Goal: Task Accomplishment & Management: Manage account settings

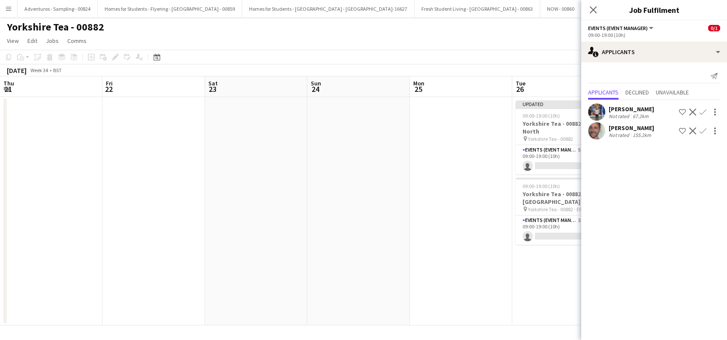
scroll to position [0, 259]
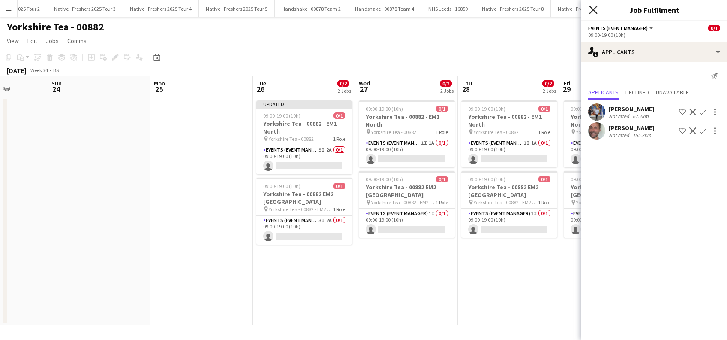
click at [596, 10] on icon "Close pop-in" at bounding box center [593, 10] width 8 height 8
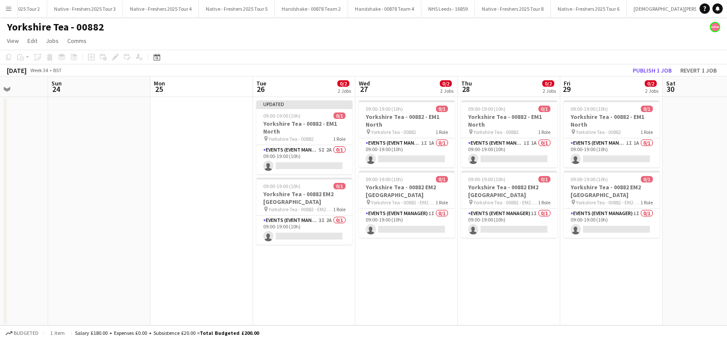
click at [389, 263] on app-date-cell "09:00-19:00 (10h) 0/1 Yorkshire Tea - 00882 - EM1 North pin Yorkshire Tea - 008…" at bounding box center [407, 211] width 103 height 228
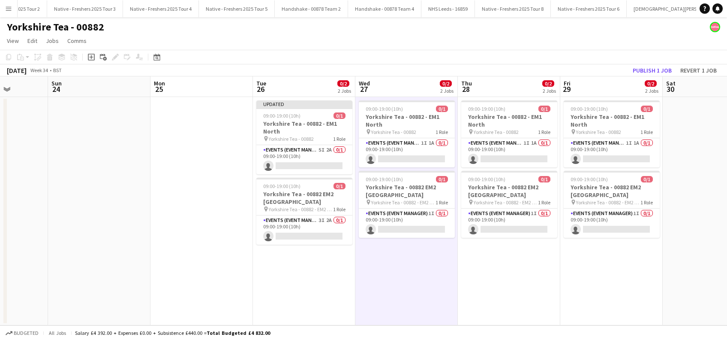
click at [195, 268] on app-date-cell at bounding box center [202, 211] width 103 height 228
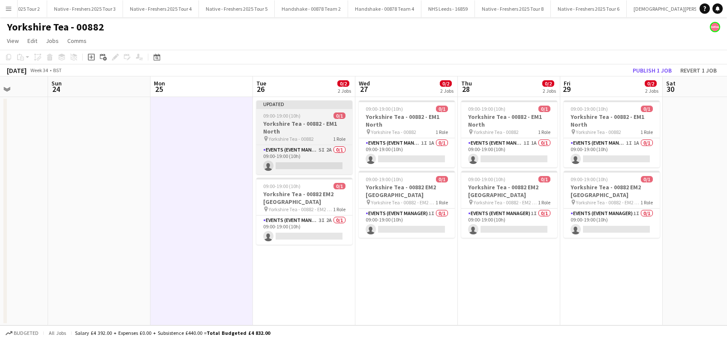
click at [294, 136] on span "Yorkshire Tea - 00882" at bounding box center [291, 139] width 45 height 6
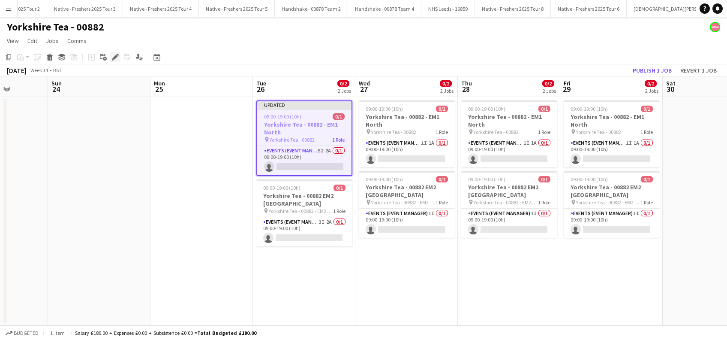
click at [113, 58] on icon "Edit" at bounding box center [115, 57] width 7 height 7
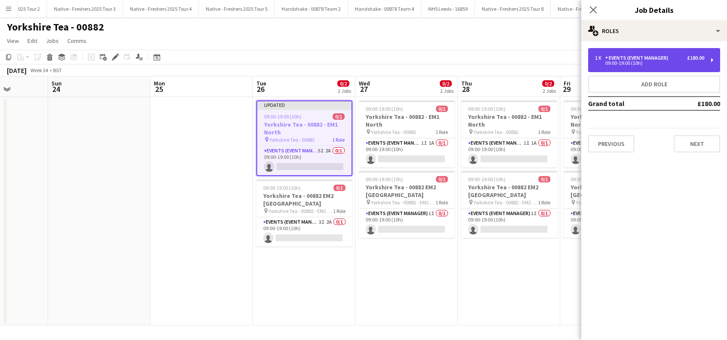
click at [654, 63] on div "09:00-19:00 (10h)" at bounding box center [649, 63] width 109 height 4
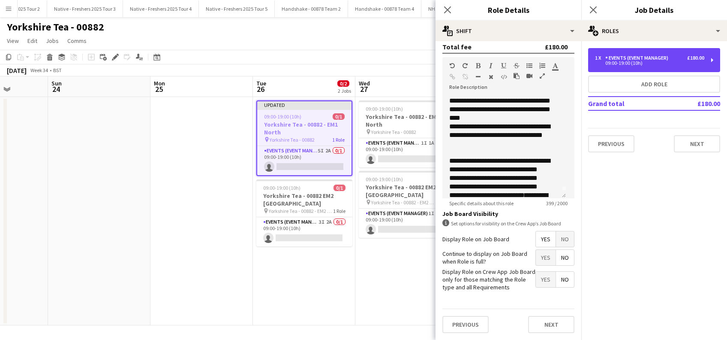
scroll to position [0, 0]
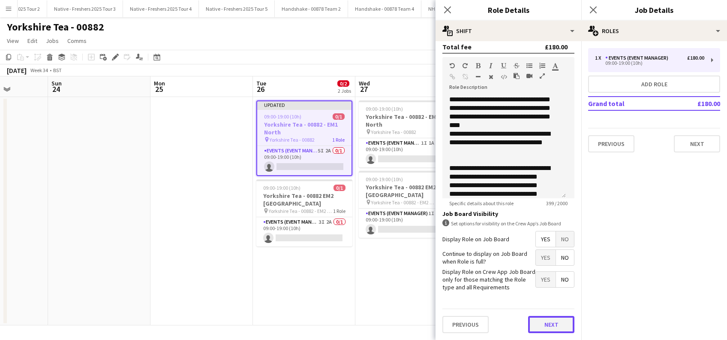
click at [540, 321] on button "Next" at bounding box center [551, 324] width 46 height 17
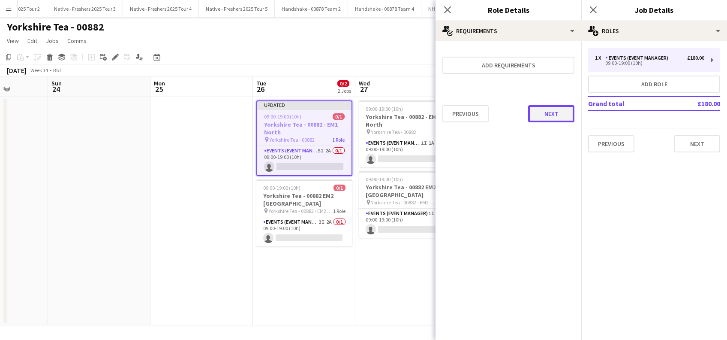
click at [542, 113] on button "Next" at bounding box center [551, 113] width 46 height 17
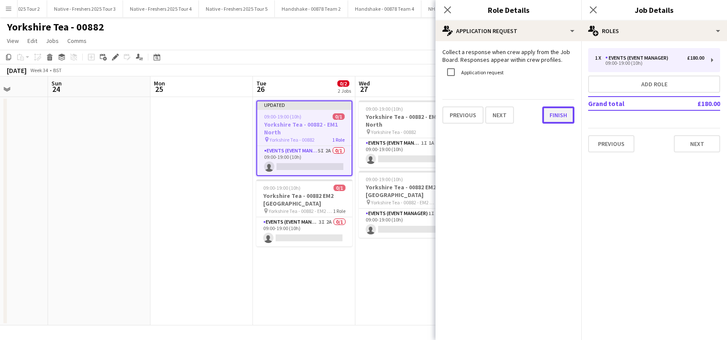
click at [548, 114] on button "Finish" at bounding box center [559, 114] width 32 height 17
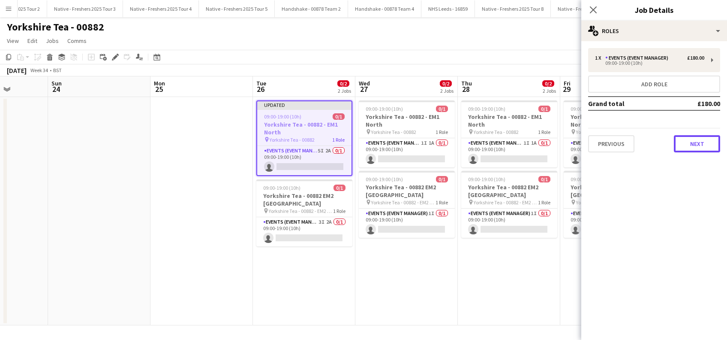
click at [709, 142] on button "Next" at bounding box center [697, 143] width 46 height 17
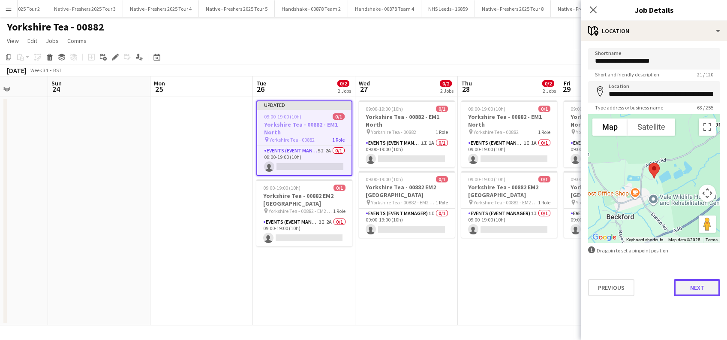
click at [699, 290] on button "Next" at bounding box center [697, 287] width 46 height 17
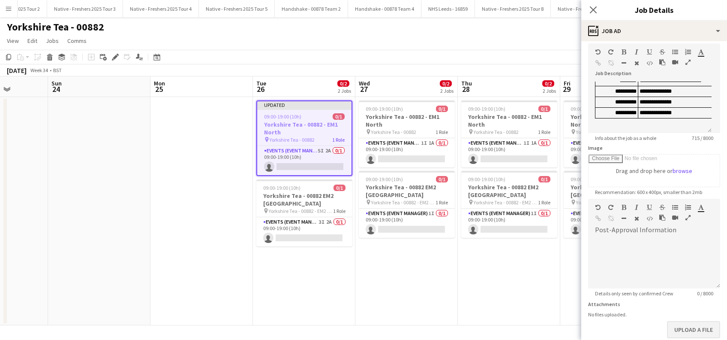
scroll to position [84, 0]
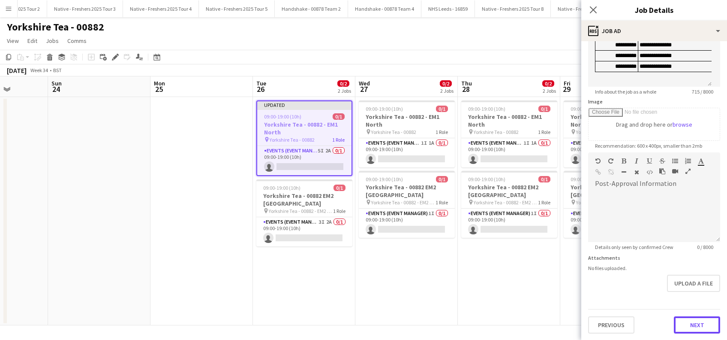
click at [693, 327] on button "Next" at bounding box center [697, 324] width 46 height 17
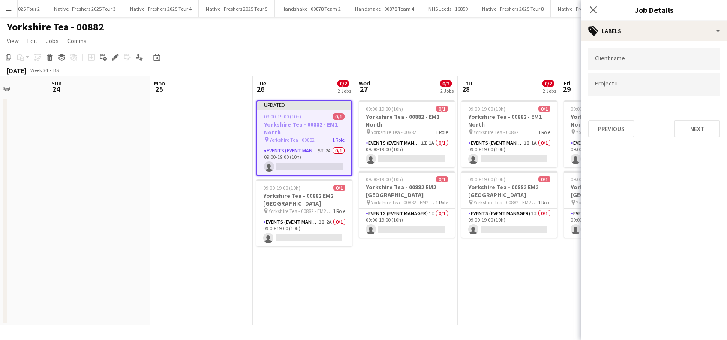
scroll to position [0, 0]
click at [691, 128] on button "Next" at bounding box center [697, 128] width 46 height 17
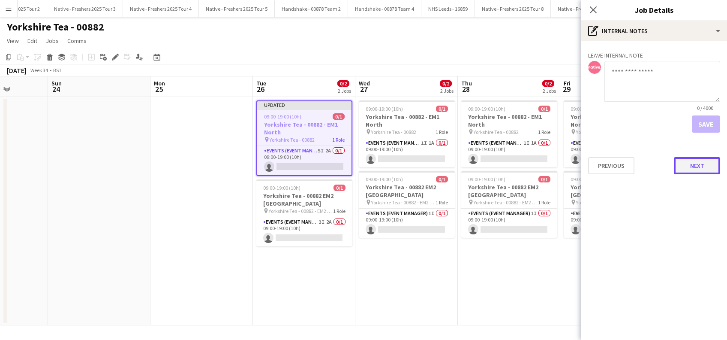
click at [703, 165] on button "Next" at bounding box center [697, 165] width 46 height 17
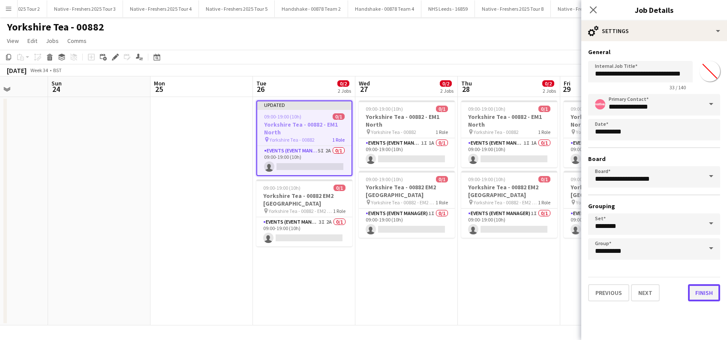
click at [701, 291] on button "Finish" at bounding box center [704, 292] width 32 height 17
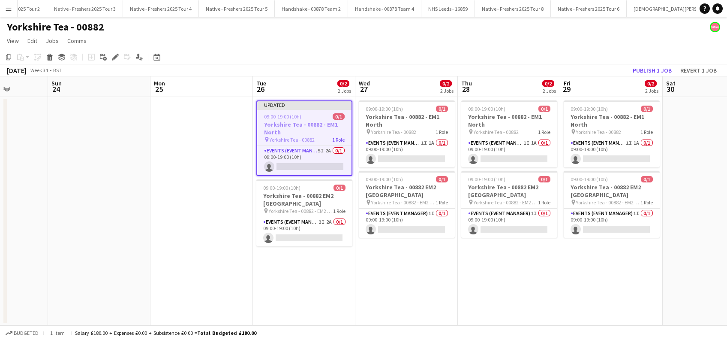
click at [113, 217] on app-date-cell at bounding box center [99, 211] width 103 height 228
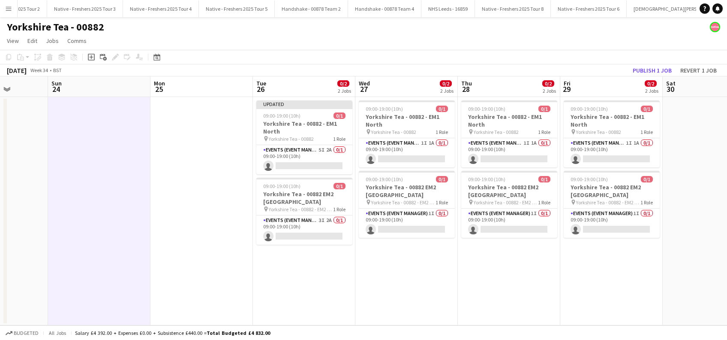
click at [166, 196] on app-date-cell at bounding box center [202, 211] width 103 height 228
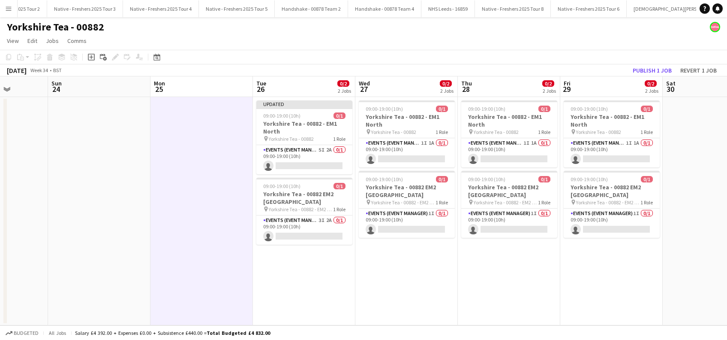
click at [303, 261] on app-date-cell "Updated 09:00-19:00 (10h) 0/1 Yorkshire Tea - 00882 - EM1 North pin Yorkshire T…" at bounding box center [304, 211] width 103 height 228
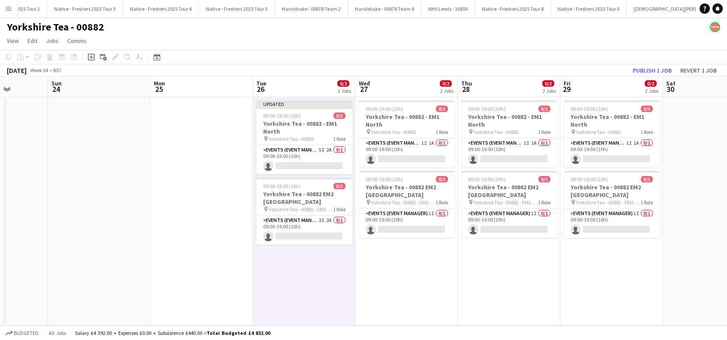
click at [416, 283] on app-date-cell "09:00-19:00 (10h) 0/1 Yorkshire Tea - 00882 - EM1 North pin Yorkshire Tea - 008…" at bounding box center [407, 211] width 103 height 228
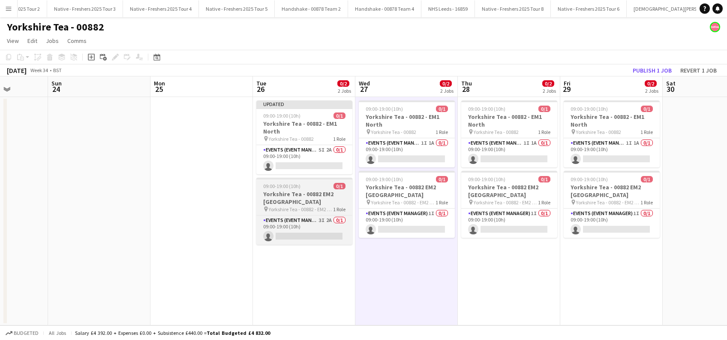
click at [296, 198] on h3 "Yorkshire Tea - 00882 EM2 [GEOGRAPHIC_DATA]" at bounding box center [304, 197] width 96 height 15
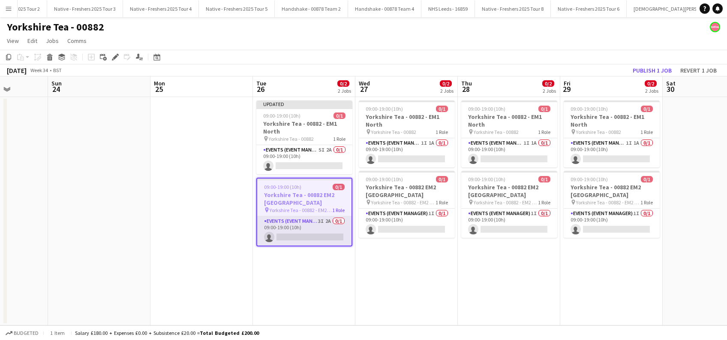
click at [302, 239] on app-card-role "Events (Event Manager) 3I 2A 0/1 09:00-19:00 (10h) single-neutral-actions" at bounding box center [304, 230] width 94 height 29
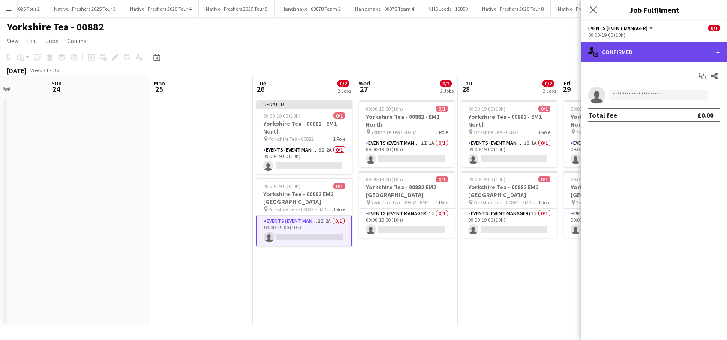
click at [703, 44] on div "single-neutral-actions-check-2 Confirmed" at bounding box center [655, 52] width 146 height 21
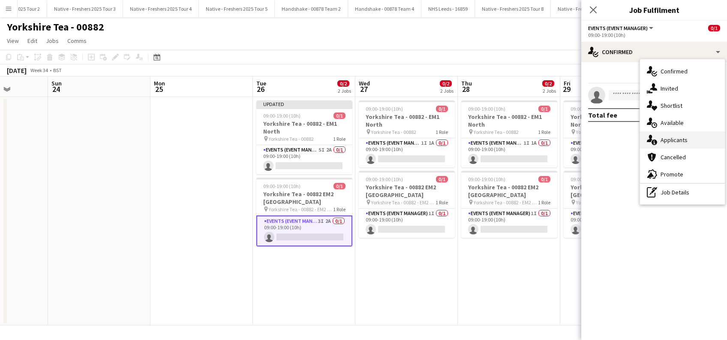
click at [672, 143] on div "single-neutral-actions-information Applicants" at bounding box center [682, 139] width 85 height 17
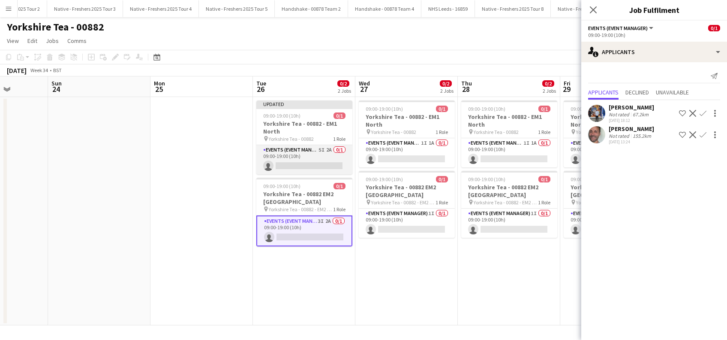
click at [291, 163] on app-card-role "Events (Event Manager) 5I 2A 0/1 09:00-19:00 (10h) single-neutral-actions" at bounding box center [304, 159] width 96 height 29
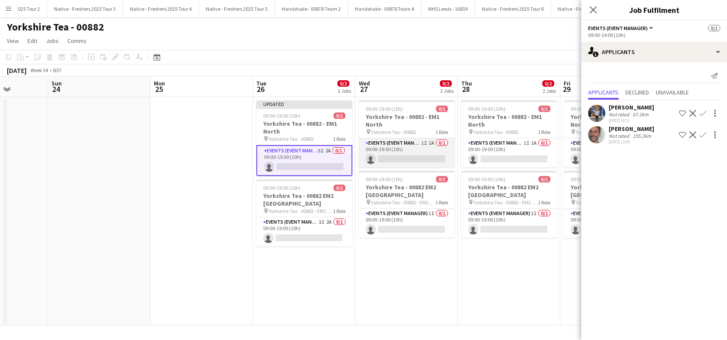
click at [428, 155] on app-card-role "Events (Event Manager) 1I 1A 0/1 09:00-19:00 (10h) single-neutral-actions" at bounding box center [407, 152] width 96 height 29
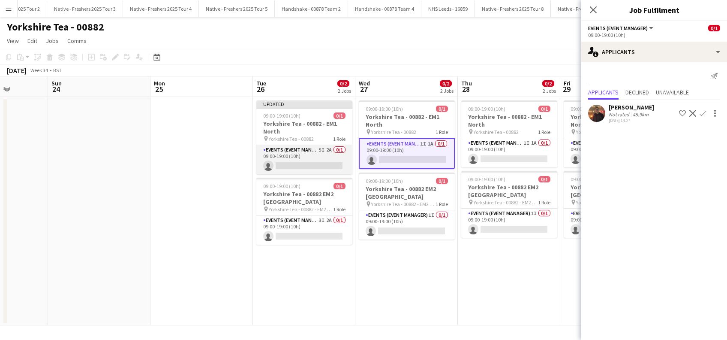
click at [325, 158] on app-card-role "Events (Event Manager) 5I 2A 0/1 09:00-19:00 (10h) single-neutral-actions" at bounding box center [304, 159] width 96 height 29
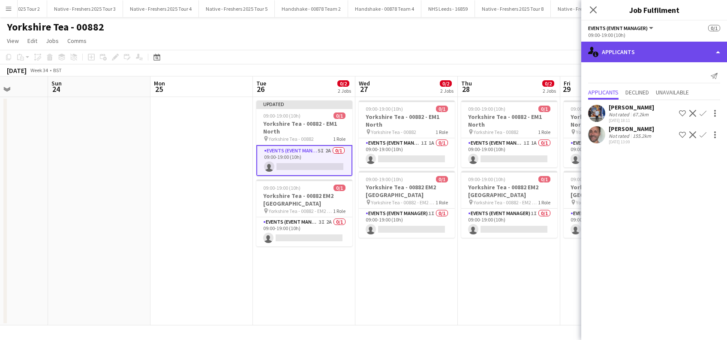
click at [611, 50] on div "single-neutral-actions-information Applicants" at bounding box center [655, 52] width 146 height 21
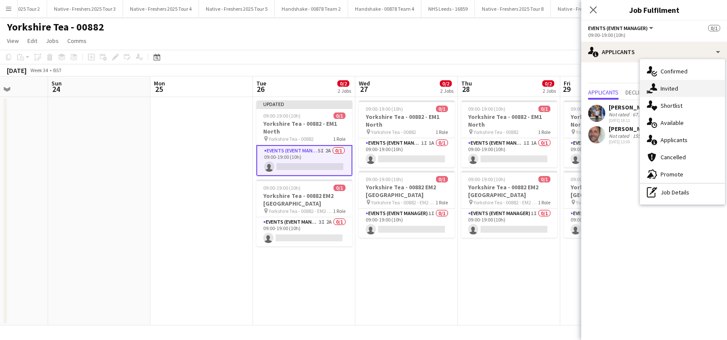
click at [664, 88] on div "single-neutral-actions-share-1 Invited" at bounding box center [682, 88] width 85 height 17
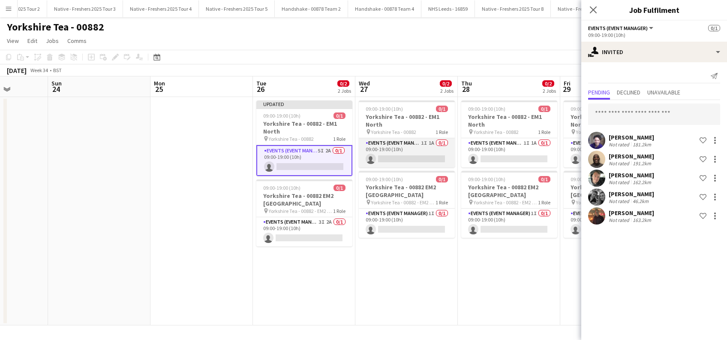
click at [400, 152] on app-card-role "Events (Event Manager) 1I 1A 0/1 09:00-19:00 (10h) single-neutral-actions" at bounding box center [407, 152] width 96 height 29
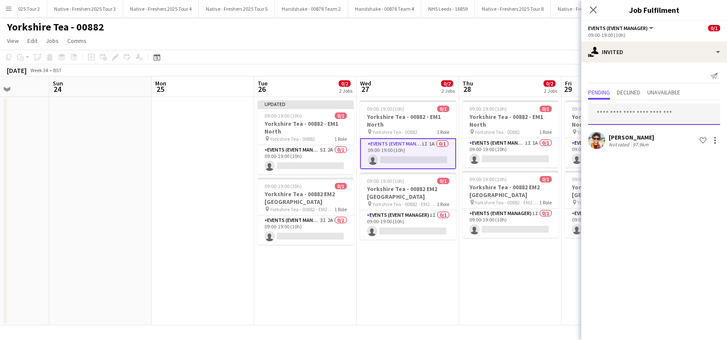
click at [621, 115] on input "text" at bounding box center [654, 113] width 132 height 21
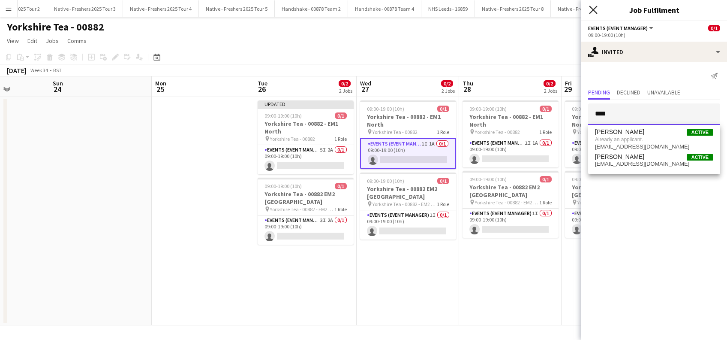
type input "****"
click at [591, 8] on icon "Close pop-in" at bounding box center [593, 10] width 8 height 8
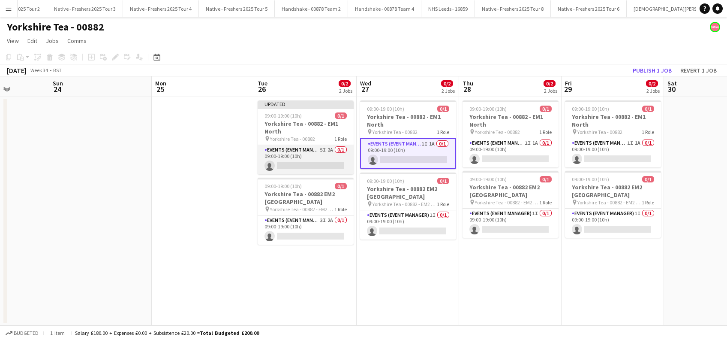
click at [299, 155] on app-card-role "Events (Event Manager) 5I 2A 0/1 09:00-19:00 (10h) single-neutral-actions" at bounding box center [306, 159] width 96 height 29
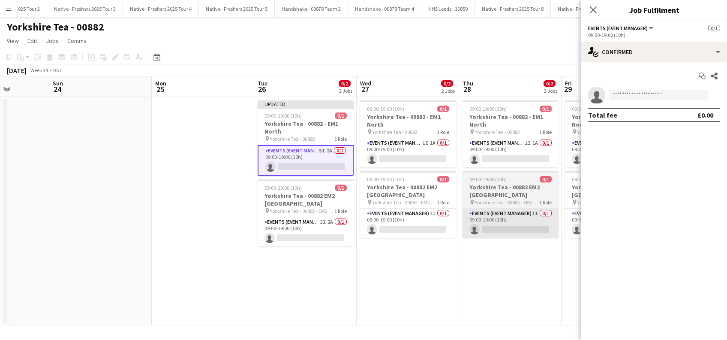
drag, startPoint x: 506, startPoint y: 309, endPoint x: 521, endPoint y: 214, distance: 95.9
click at [506, 302] on app-date-cell "09:00-19:00 (10h) 0/1 Yorkshire Tea - 00882 - EM1 North pin Yorkshire Tea - 008…" at bounding box center [510, 211] width 103 height 228
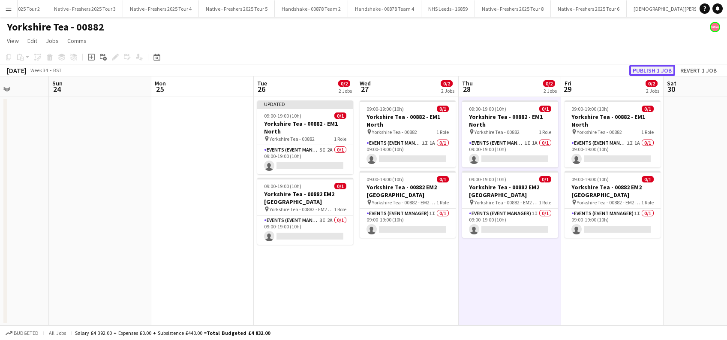
click at [648, 74] on button "Publish 1 job" at bounding box center [653, 70] width 46 height 11
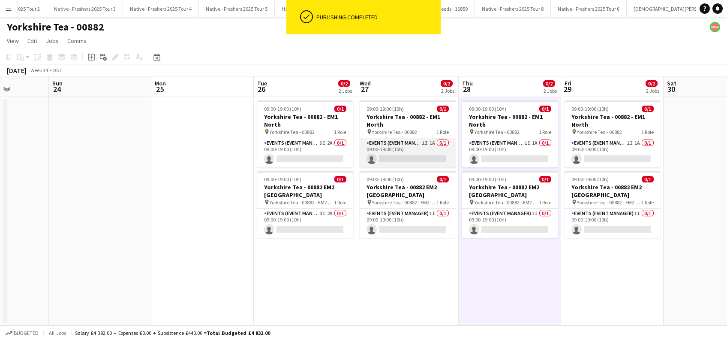
click at [412, 148] on app-card-role "Events (Event Manager) 1I 1A 0/1 09:00-19:00 (10h) single-neutral-actions" at bounding box center [408, 152] width 96 height 29
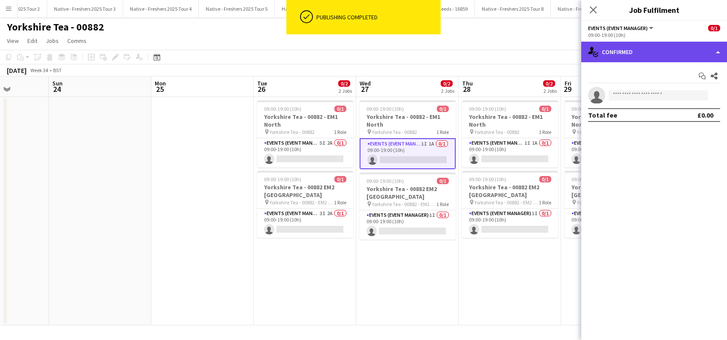
click at [627, 47] on div "single-neutral-actions-check-2 Confirmed" at bounding box center [655, 52] width 146 height 21
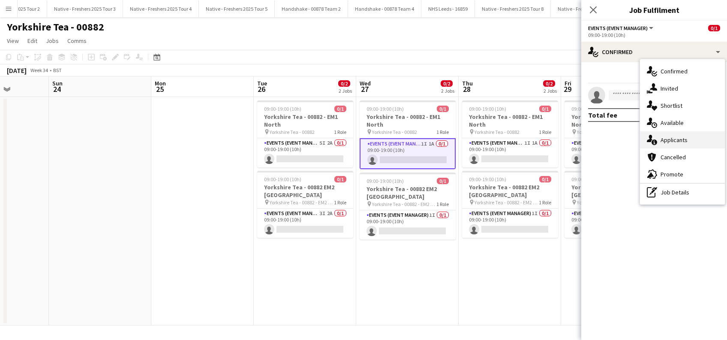
click at [670, 141] on div "single-neutral-actions-information Applicants" at bounding box center [682, 139] width 85 height 17
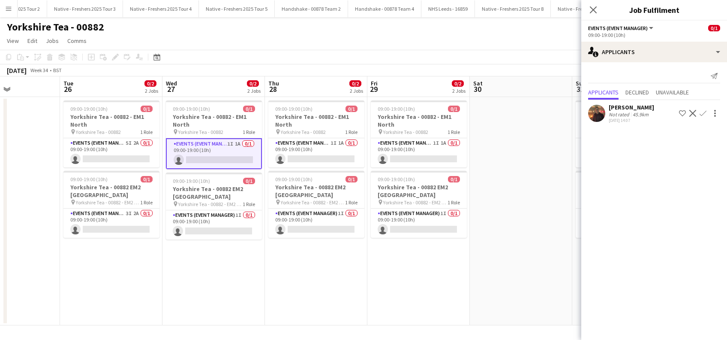
scroll to position [0, 250]
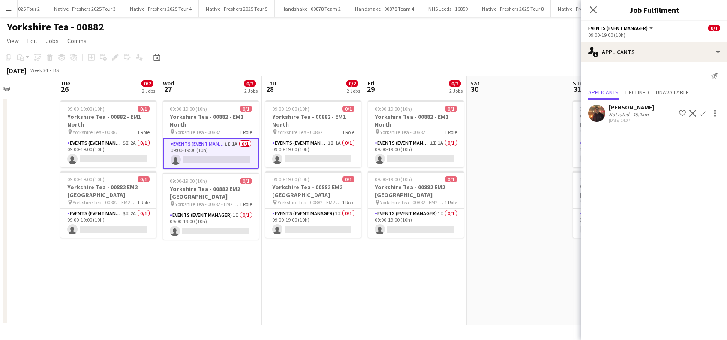
drag, startPoint x: 384, startPoint y: 310, endPoint x: 301, endPoint y: 307, distance: 83.7
click at [301, 307] on app-calendar-viewport "Sat 23 Sun 24 Mon 25 Tue 26 0/2 2 Jobs Wed 27 0/2 2 Jobs Thu 28 0/2 2 Jobs Fri …" at bounding box center [363, 200] width 727 height 249
click at [325, 151] on app-card-role "Events (Event Manager) 1I 1A 0/1 09:00-19:00 (10h) single-neutral-actions" at bounding box center [313, 152] width 96 height 29
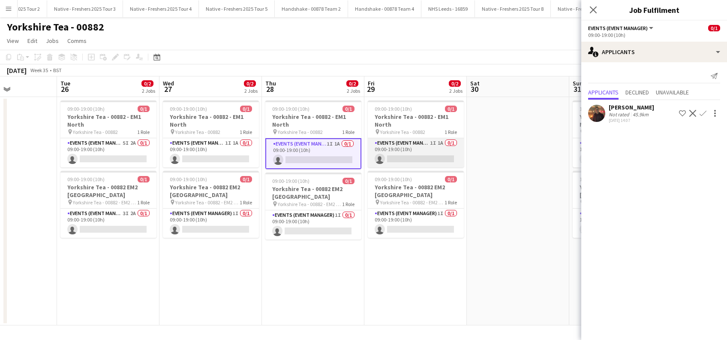
click at [411, 151] on app-card-role "Events (Event Manager) 1I 1A 0/1 09:00-19:00 (10h) single-neutral-actions" at bounding box center [416, 152] width 96 height 29
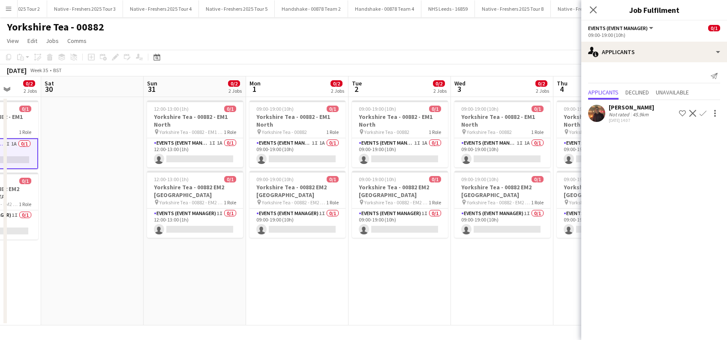
scroll to position [0, 269]
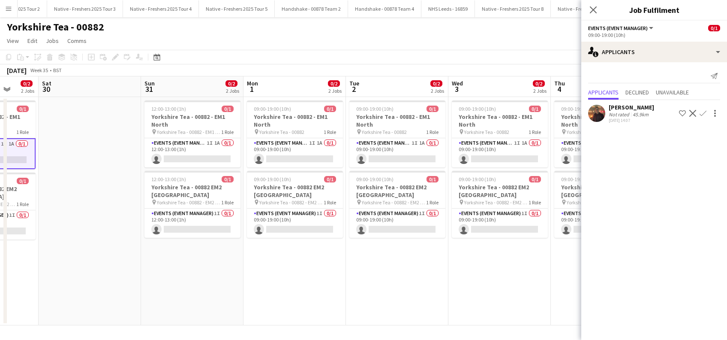
drag, startPoint x: 343, startPoint y: 267, endPoint x: 97, endPoint y: 220, distance: 250.2
click at [74, 292] on app-calendar-viewport "Wed 27 0/2 2 Jobs Thu 28 0/2 2 Jobs Fri 29 0/2 2 Jobs Sat 30 Sun 31 0/2 2 Jobs …" at bounding box center [363, 200] width 727 height 249
click at [183, 154] on app-card-role "Events (Event Manager) 1I 1A 0/1 12:00-13:00 (1h) single-neutral-actions" at bounding box center [193, 152] width 96 height 29
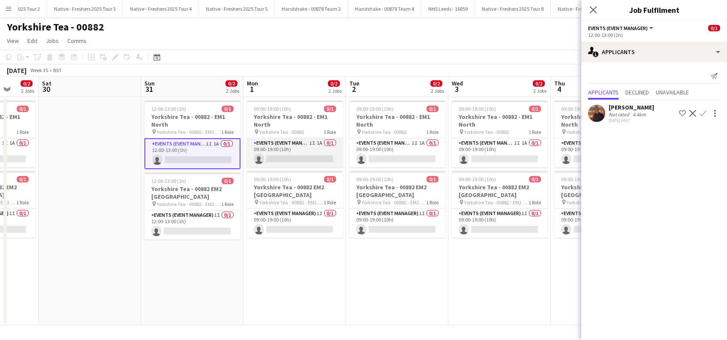
click at [309, 154] on app-card-role "Events (Event Manager) 1I 1A 0/1 09:00-19:00 (10h) single-neutral-actions" at bounding box center [295, 152] width 96 height 29
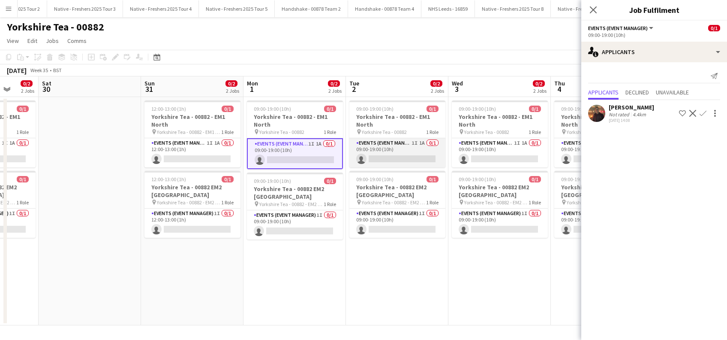
click at [396, 159] on app-card-role "Events (Event Manager) 1I 1A 0/1 09:00-19:00 (10h) single-neutral-actions" at bounding box center [398, 152] width 96 height 29
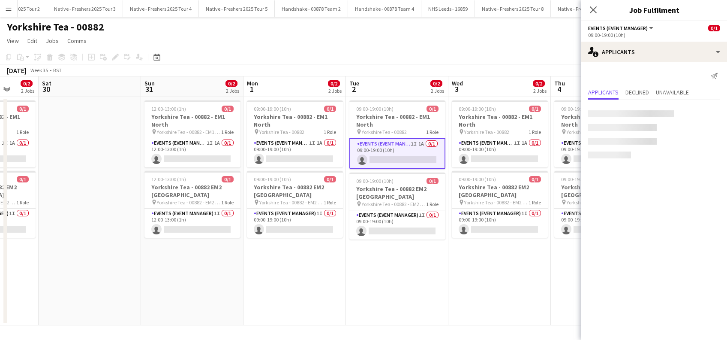
scroll to position [0, 268]
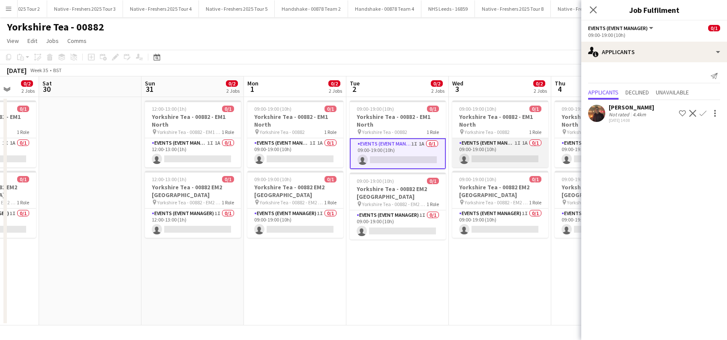
click at [504, 158] on app-card-role "Events (Event Manager) 1I 1A 0/1 09:00-19:00 (10h) single-neutral-actions" at bounding box center [500, 152] width 96 height 29
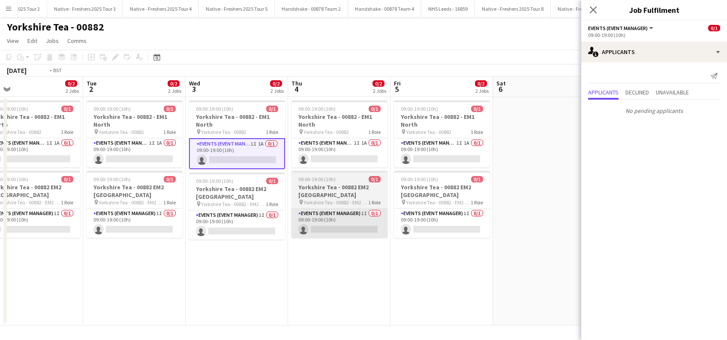
drag, startPoint x: 511, startPoint y: 264, endPoint x: 294, endPoint y: 230, distance: 220.1
click at [250, 310] on app-calendar-viewport "Fri 29 0/2 2 Jobs Sat 30 Sun 31 0/2 2 Jobs Mon 1 0/2 2 Jobs Tue 2 0/2 2 Jobs We…" at bounding box center [363, 200] width 727 height 249
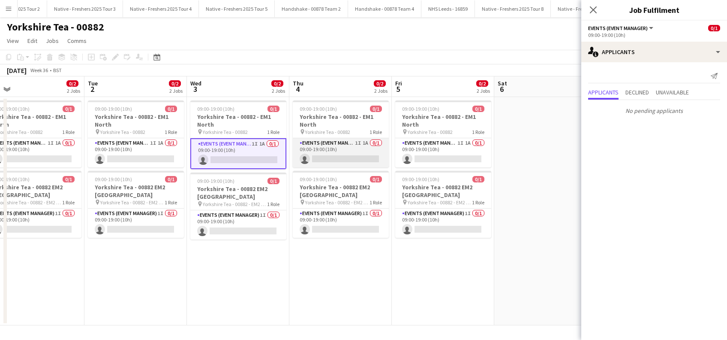
click at [347, 149] on app-card-role "Events (Event Manager) 1I 1A 0/1 09:00-19:00 (10h) single-neutral-actions" at bounding box center [341, 152] width 96 height 29
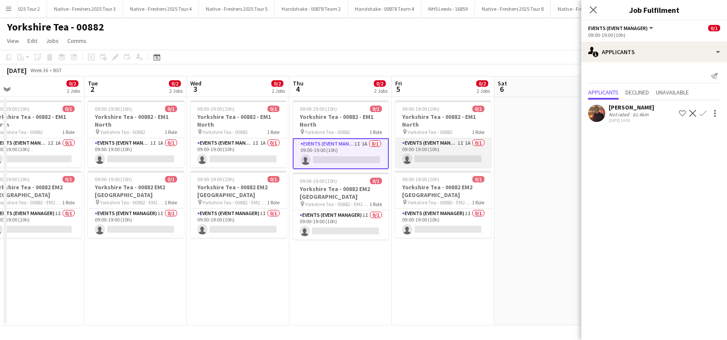
click at [431, 148] on app-card-role "Events (Event Manager) 1I 1A 0/1 09:00-19:00 (10h) single-neutral-actions" at bounding box center [443, 152] width 96 height 29
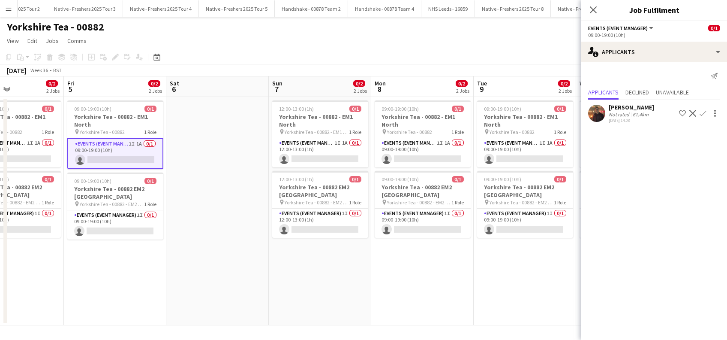
drag, startPoint x: 460, startPoint y: 274, endPoint x: 133, endPoint y: 274, distance: 326.4
click at [133, 274] on app-calendar-viewport "Tue 2 0/2 2 Jobs Wed 3 0/2 2 Jobs Thu 4 0/2 2 Jobs Fri 5 0/2 2 Jobs Sat 6 Sun 7…" at bounding box center [363, 200] width 727 height 249
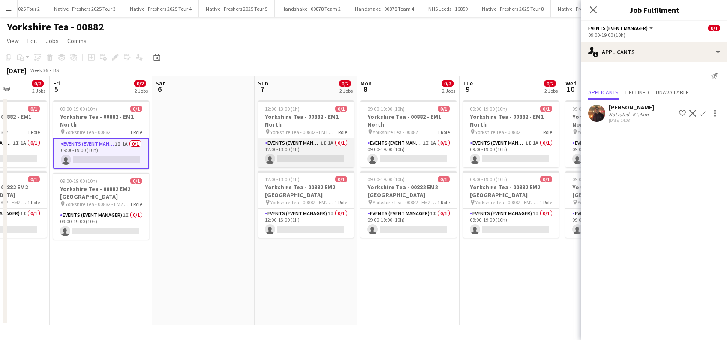
click at [299, 154] on app-card-role "Events (Event Manager) 1I 1A 0/1 12:00-13:00 (1h) single-neutral-actions" at bounding box center [306, 152] width 96 height 29
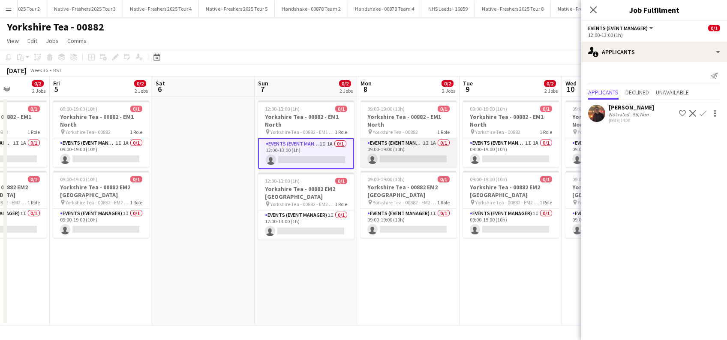
click at [409, 153] on app-card-role "Events (Event Manager) 1I 1A 0/1 09:00-19:00 (10h) single-neutral-actions" at bounding box center [409, 152] width 96 height 29
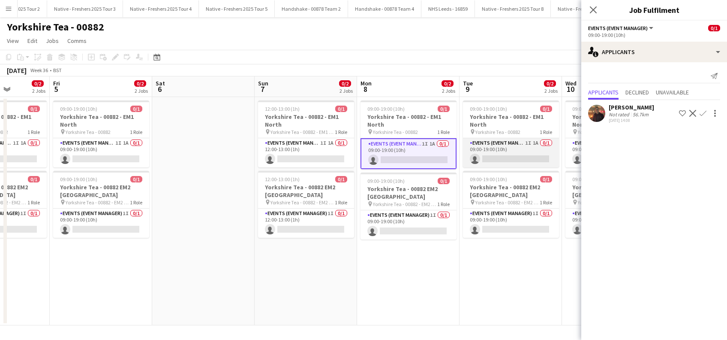
click at [512, 154] on app-card-role "Events (Event Manager) 1I 1A 0/1 09:00-19:00 (10h) single-neutral-actions" at bounding box center [511, 152] width 96 height 29
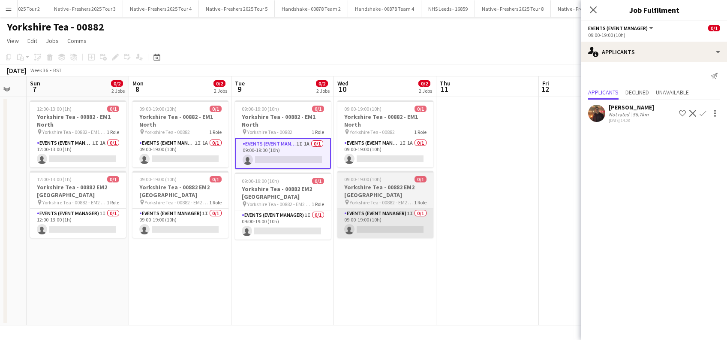
drag, startPoint x: 510, startPoint y: 268, endPoint x: 336, endPoint y: 225, distance: 178.6
click at [280, 288] on app-calendar-viewport "Thu 4 0/2 2 Jobs Fri 5 0/2 2 Jobs Sat 6 Sun 7 0/2 2 Jobs Mon 8 0/2 2 Jobs Tue 9…" at bounding box center [363, 200] width 727 height 249
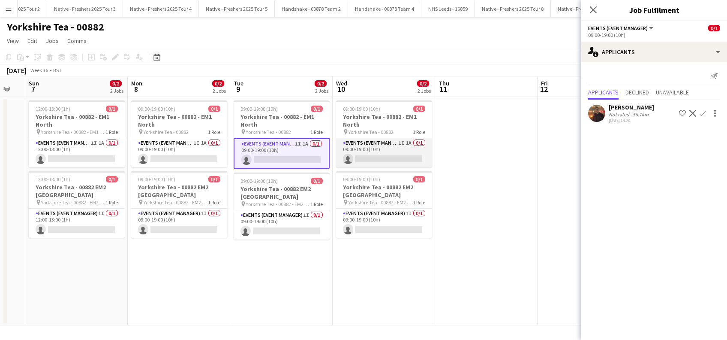
click at [389, 154] on app-card-role "Events (Event Manager) 1I 1A 0/1 09:00-19:00 (10h) single-neutral-actions" at bounding box center [384, 152] width 96 height 29
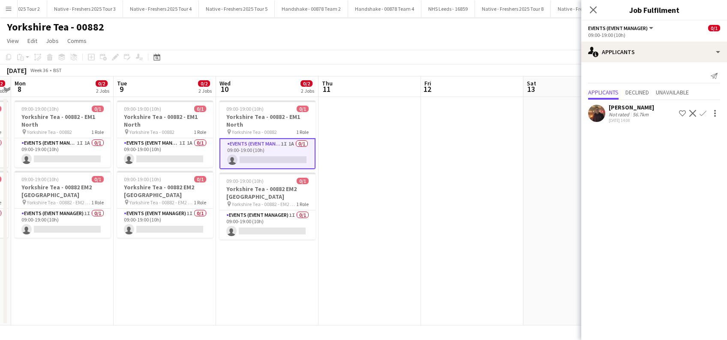
drag, startPoint x: 433, startPoint y: 231, endPoint x: 377, endPoint y: 260, distance: 63.1
click at [377, 260] on app-calendar-viewport "Thu 4 0/2 2 Jobs Fri 5 0/2 2 Jobs Sat 6 Sun 7 0/2 2 Jobs Mon 8 0/2 2 Jobs Tue 9…" at bounding box center [363, 200] width 727 height 249
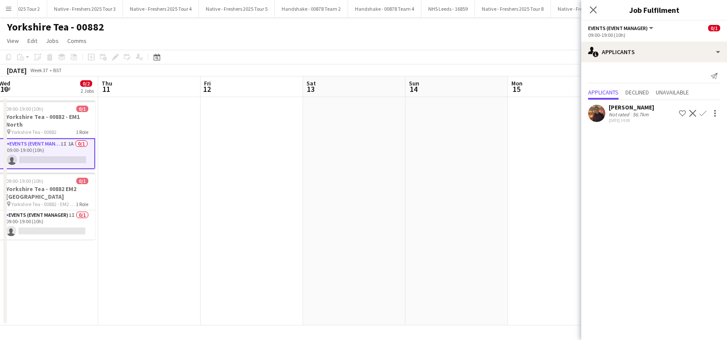
drag, startPoint x: 151, startPoint y: 288, endPoint x: 418, endPoint y: 238, distance: 272.4
click at [386, 265] on app-calendar-viewport "Mon 8 0/2 2 Jobs Tue 9 0/2 2 Jobs Wed 10 0/2 2 Jobs Thu 11 Fri 12 Sat 13 Sun 14…" at bounding box center [363, 200] width 727 height 249
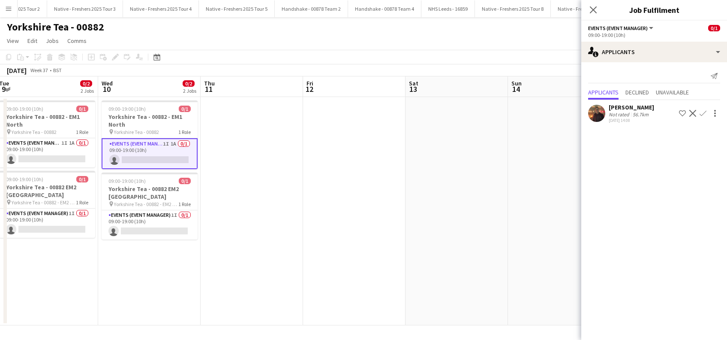
scroll to position [0, 190]
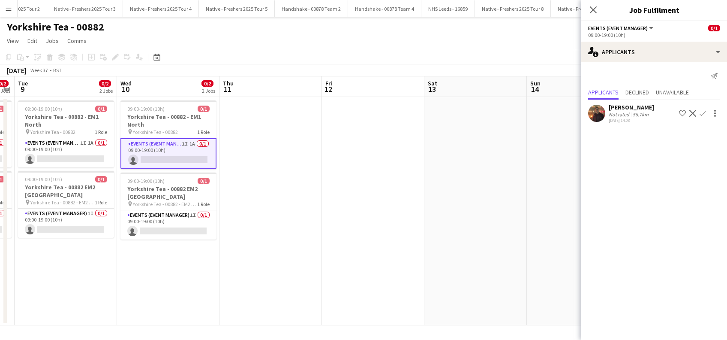
click at [635, 109] on div "[PERSON_NAME]" at bounding box center [631, 107] width 45 height 8
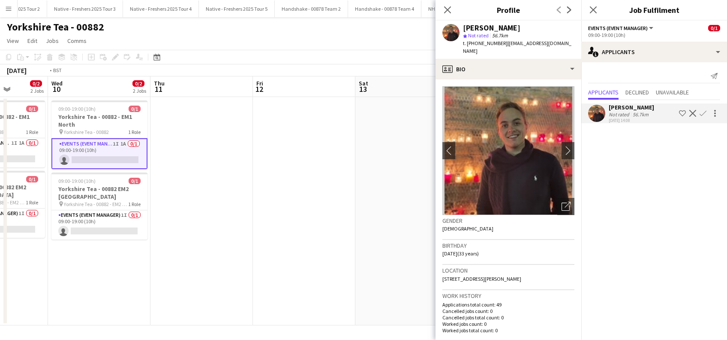
drag, startPoint x: 132, startPoint y: 295, endPoint x: 371, endPoint y: 285, distance: 238.7
click at [371, 285] on app-calendar-viewport "Sun 7 0/2 2 Jobs Mon 8 0/2 2 Jobs Tue 9 0/2 2 Jobs Wed 10 0/2 2 Jobs Thu 11 Fri…" at bounding box center [363, 200] width 727 height 249
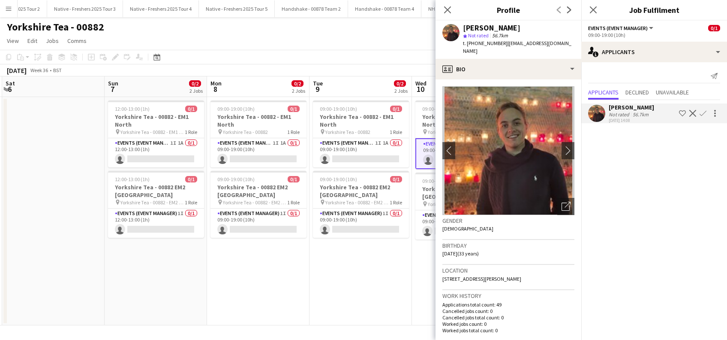
drag, startPoint x: 103, startPoint y: 313, endPoint x: 268, endPoint y: 307, distance: 165.2
click at [268, 307] on app-calendar-viewport "Thu 4 0/2 2 Jobs Fri 5 0/2 2 Jobs Sat 6 Sun 7 0/2 2 Jobs Mon 8 0/2 2 Jobs Tue 9…" at bounding box center [363, 200] width 727 height 249
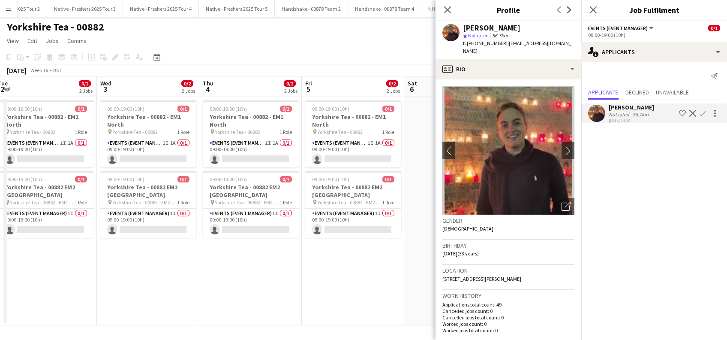
scroll to position [0, 172]
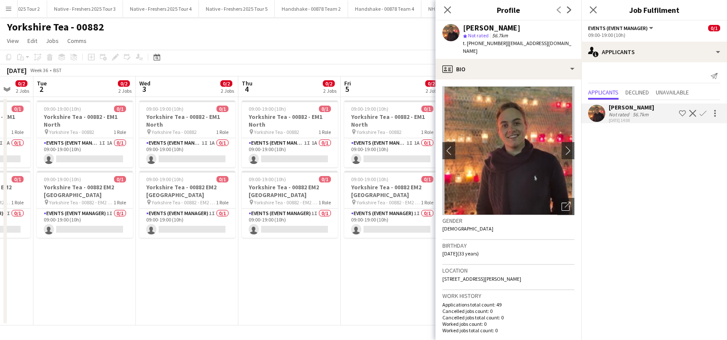
drag, startPoint x: 58, startPoint y: 299, endPoint x: 371, endPoint y: 292, distance: 312.3
click at [371, 292] on app-calendar-viewport "Sun 31 0/2 2 Jobs Mon 1 0/2 2 Jobs Tue 2 0/2 2 Jobs Wed 3 0/2 2 Jobs Thu 4 0/2 …" at bounding box center [363, 200] width 727 height 249
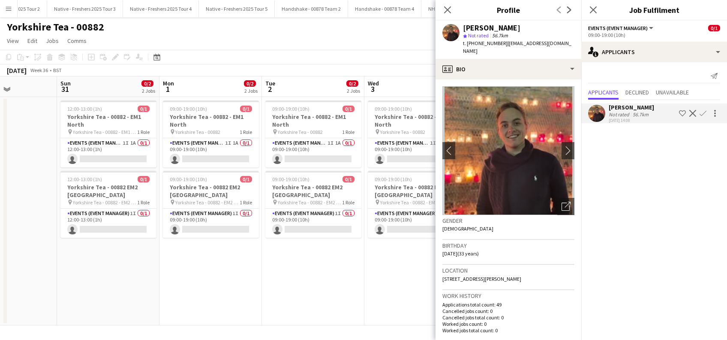
scroll to position [0, 237]
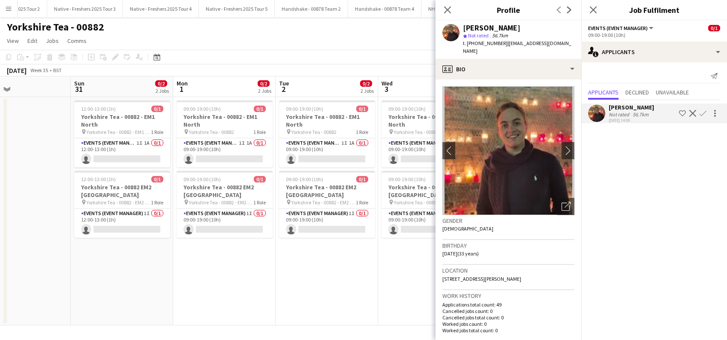
drag, startPoint x: 96, startPoint y: 296, endPoint x: 301, endPoint y: 292, distance: 205.0
click at [301, 292] on app-calendar-viewport "Thu 28 0/2 2 Jobs Fri 29 0/2 2 Jobs Sat 30 Sun 31 0/2 2 Jobs Mon 1 0/2 2 Jobs T…" at bounding box center [363, 200] width 727 height 249
click at [128, 263] on app-date-cell "12:00-13:00 (1h) 0/1 Yorkshire Tea - 00882 - EM1 North pin Yorkshire Tea - 0088…" at bounding box center [122, 211] width 103 height 228
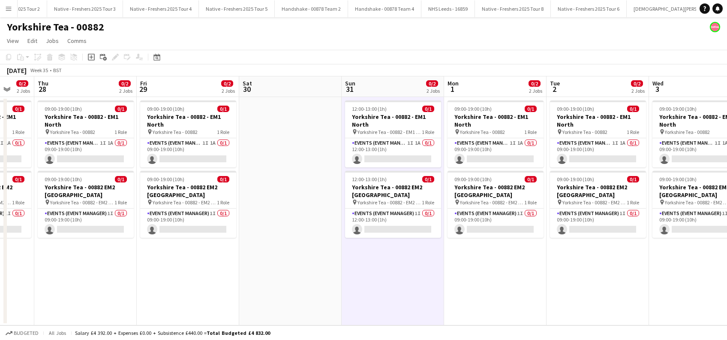
scroll to position [0, 212]
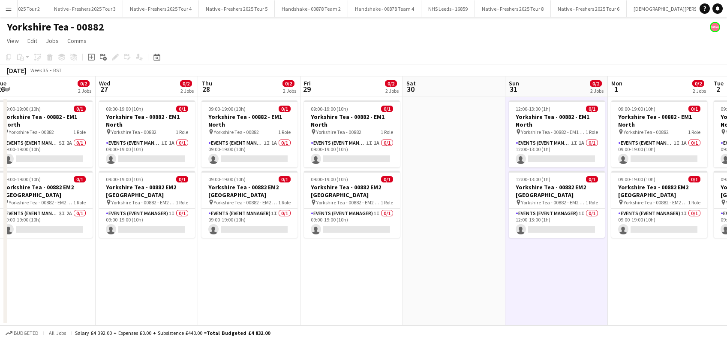
drag, startPoint x: 129, startPoint y: 250, endPoint x: 564, endPoint y: 246, distance: 434.9
click at [564, 246] on app-calendar-viewport "Sun 24 Mon 25 Tue 26 0/2 2 Jobs Wed 27 0/2 2 Jobs Thu 28 0/2 2 Jobs Fri 29 0/2 …" at bounding box center [363, 200] width 727 height 249
click at [74, 158] on app-card-role "Events (Event Manager) 5I 2A 0/1 09:00-19:00 (10h) single-neutral-actions" at bounding box center [45, 152] width 96 height 29
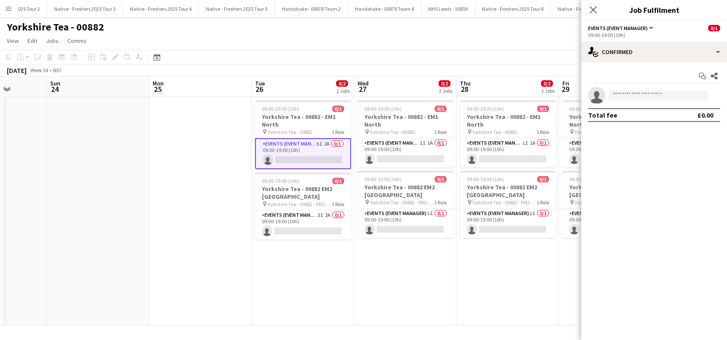
scroll to position [0, 315]
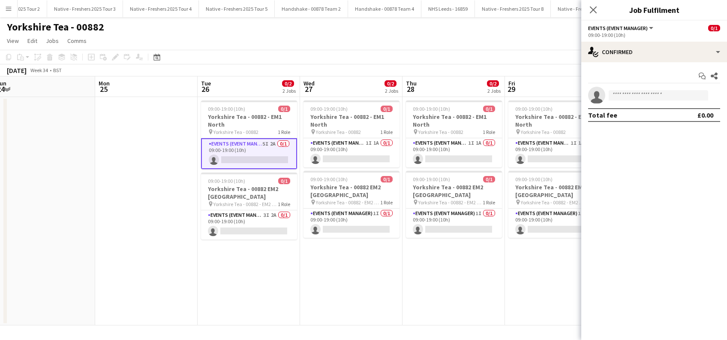
drag, startPoint x: 163, startPoint y: 266, endPoint x: 368, endPoint y: 264, distance: 204.6
click at [368, 264] on app-calendar-viewport "Thu 21 Fri 22 Sat 23 Sun 24 Mon 25 Tue 26 0/2 2 Jobs Wed 27 0/2 2 Jobs Thu 28 0…" at bounding box center [363, 200] width 727 height 249
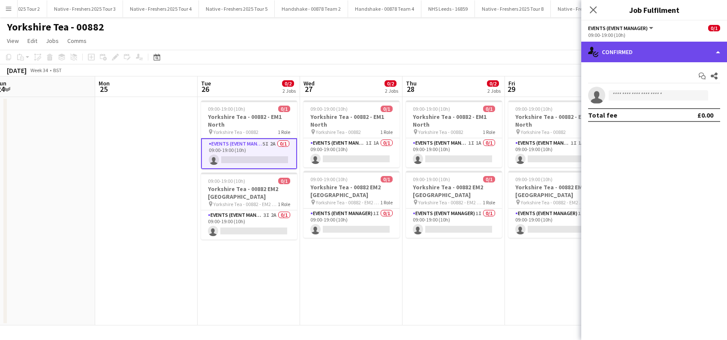
click at [672, 50] on div "single-neutral-actions-check-2 Confirmed" at bounding box center [655, 52] width 146 height 21
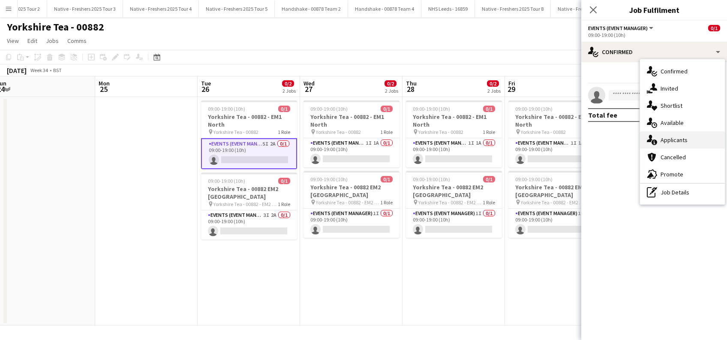
click at [677, 139] on div "single-neutral-actions-information Applicants" at bounding box center [682, 139] width 85 height 17
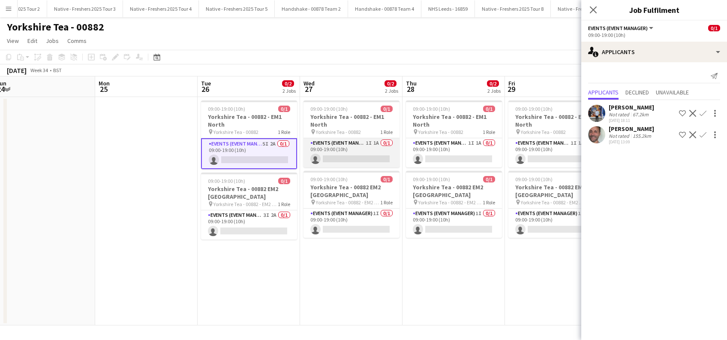
click at [338, 151] on app-card-role "Events (Event Manager) 1I 1A 0/1 09:00-19:00 (10h) single-neutral-actions" at bounding box center [352, 152] width 96 height 29
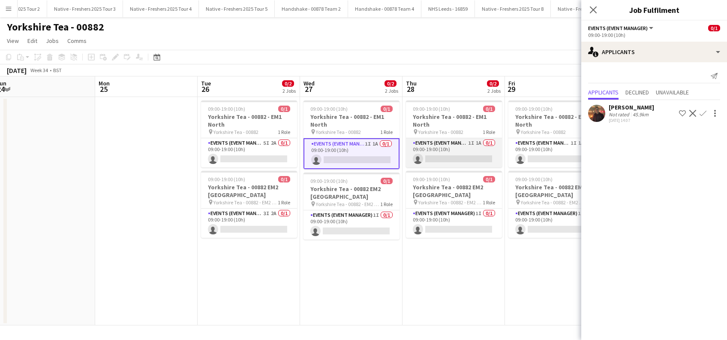
click at [443, 151] on app-card-role "Events (Event Manager) 1I 1A 0/1 09:00-19:00 (10h) single-neutral-actions" at bounding box center [454, 152] width 96 height 29
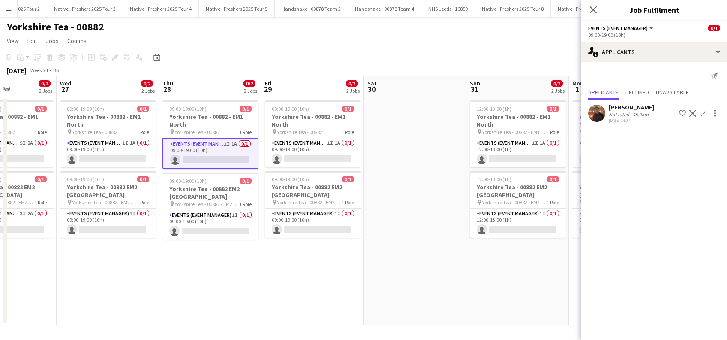
scroll to position [0, 362]
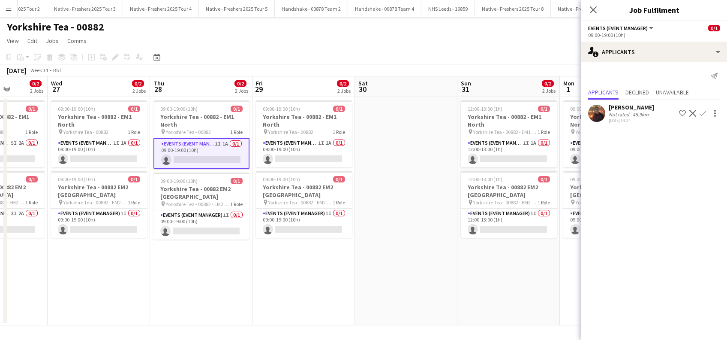
drag, startPoint x: 474, startPoint y: 265, endPoint x: 221, endPoint y: 292, distance: 254.1
click at [221, 292] on app-calendar-viewport "Sat 23 Sun 24 Mon 25 Tue 26 0/2 2 Jobs Wed 27 0/2 2 Jobs Thu 28 0/2 2 Jobs Fri …" at bounding box center [363, 200] width 727 height 249
click at [301, 160] on app-card-role "Events (Event Manager) 1I 1A 0/1 09:00-19:00 (10h) single-neutral-actions" at bounding box center [304, 152] width 96 height 29
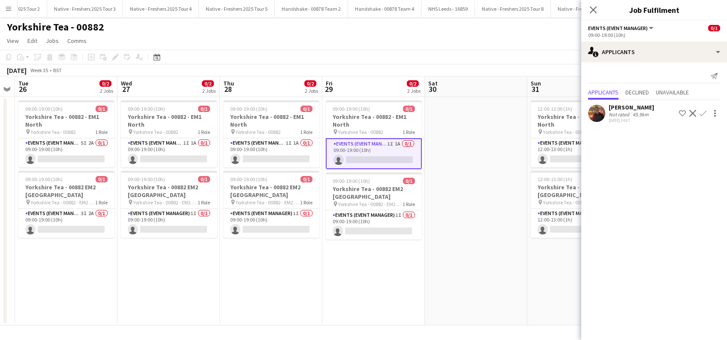
drag, startPoint x: 400, startPoint y: 151, endPoint x: 269, endPoint y: 225, distance: 150.0
click at [265, 228] on app-calendar-viewport "Sat 23 Sun 24 Mon 25 Tue 26 0/2 2 Jobs Wed 27 0/2 2 Jobs Thu 28 0/2 2 Jobs Fri …" at bounding box center [363, 200] width 727 height 249
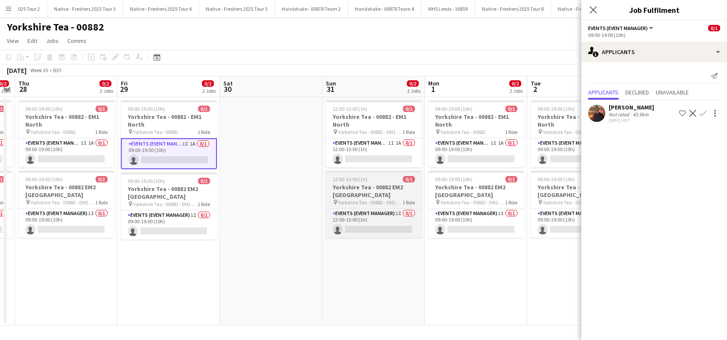
scroll to position [0, 292]
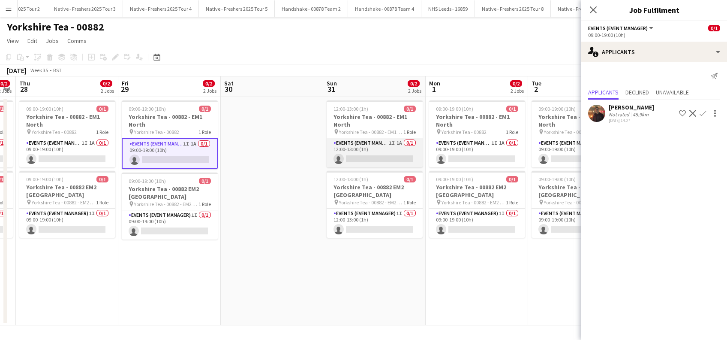
click at [394, 162] on app-card-role "Events (Event Manager) 1I 1A 0/1 12:00-13:00 (1h) single-neutral-actions" at bounding box center [375, 152] width 96 height 29
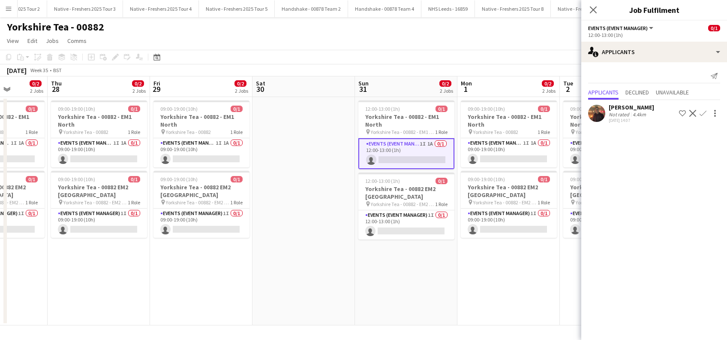
drag, startPoint x: 504, startPoint y: 271, endPoint x: 314, endPoint y: 261, distance: 190.7
click at [330, 310] on app-calendar-viewport "Mon 25 Tue 26 0/2 2 Jobs Wed 27 0/2 2 Jobs Thu 28 0/2 2 Jobs Fri 29 0/2 2 Jobs …" at bounding box center [363, 200] width 727 height 249
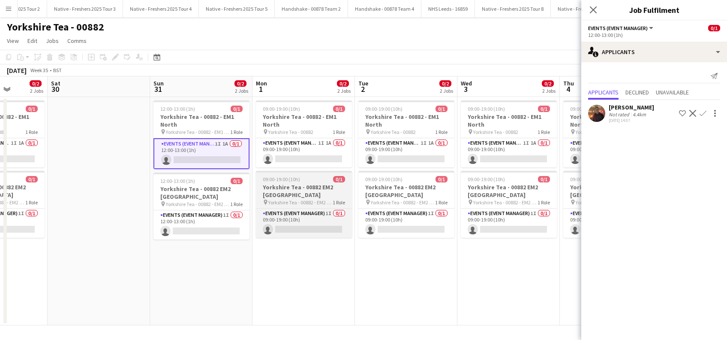
scroll to position [0, 261]
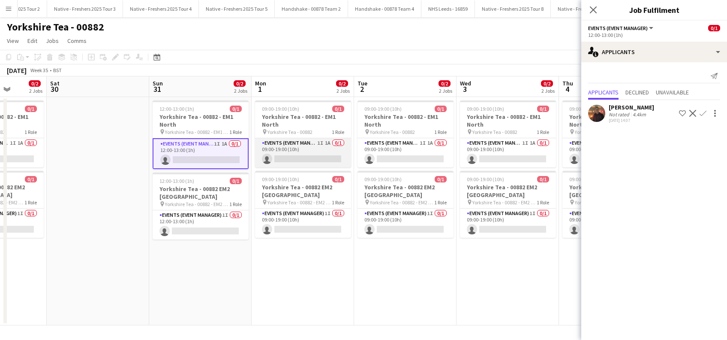
click at [317, 162] on app-card-role "Events (Event Manager) 1I 1A 0/1 09:00-19:00 (10h) single-neutral-actions" at bounding box center [303, 152] width 96 height 29
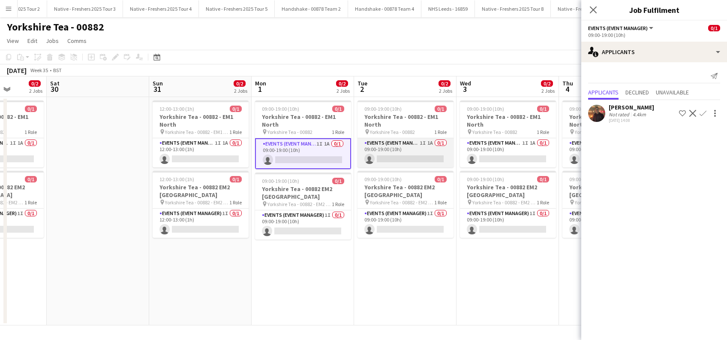
click at [420, 158] on app-card-role "Events (Event Manager) 1I 1A 0/1 09:00-19:00 (10h) single-neutral-actions" at bounding box center [406, 152] width 96 height 29
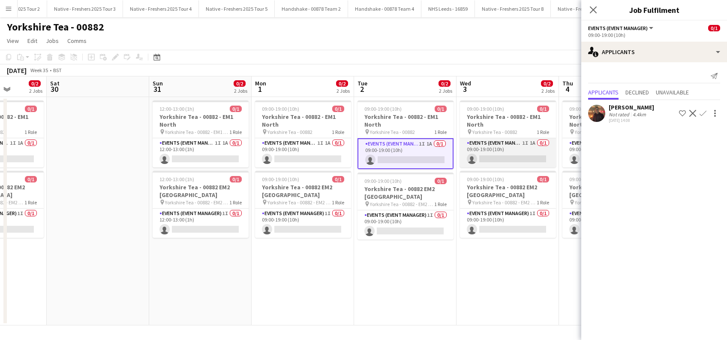
click at [527, 159] on app-card-role "Events (Event Manager) 1I 1A 0/1 09:00-19:00 (10h) single-neutral-actions" at bounding box center [508, 152] width 96 height 29
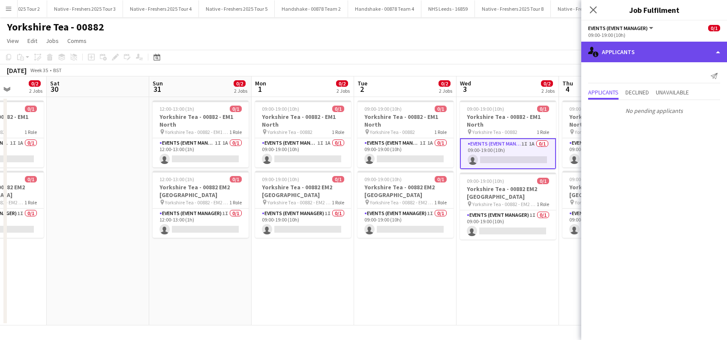
click at [634, 55] on div "single-neutral-actions-information Applicants" at bounding box center [655, 52] width 146 height 21
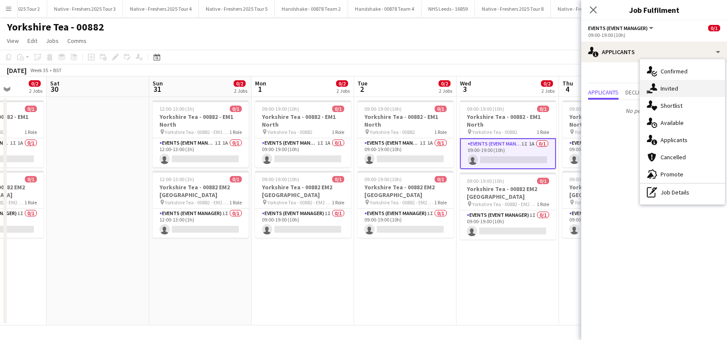
click at [672, 86] on div "single-neutral-actions-share-1 Invited" at bounding box center [682, 88] width 85 height 17
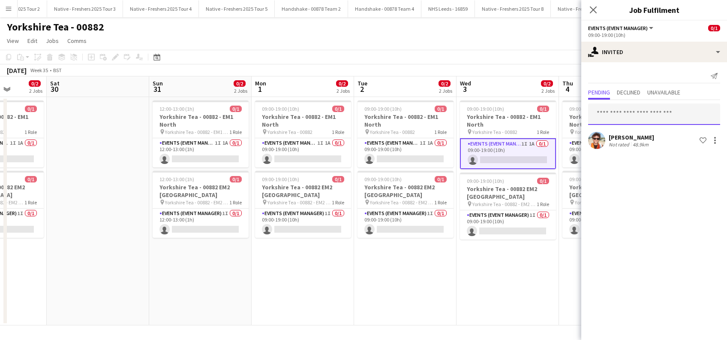
click at [615, 118] on input "text" at bounding box center [654, 113] width 132 height 21
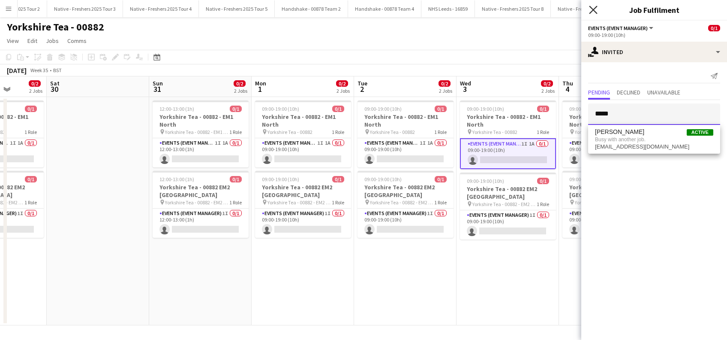
type input "*****"
click at [592, 11] on icon at bounding box center [593, 10] width 8 height 8
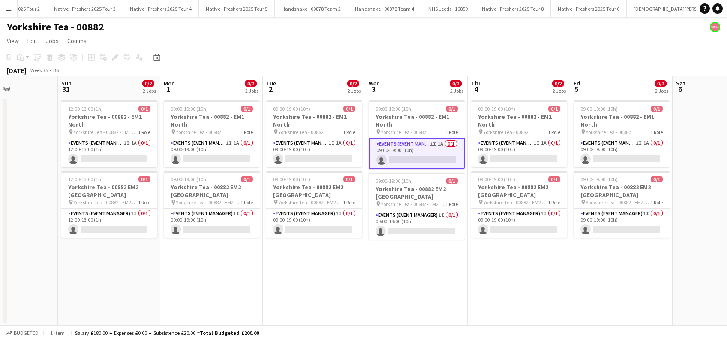
drag, startPoint x: 525, startPoint y: 288, endPoint x: 433, endPoint y: 302, distance: 92.8
click at [433, 302] on app-calendar-viewport "Wed 27 0/2 2 Jobs Thu 28 0/2 2 Jobs Fri 29 0/2 2 Jobs Sat 30 Sun 31 0/2 2 Jobs …" at bounding box center [363, 200] width 727 height 249
click at [508, 154] on app-card-role "Events (Event Manager) 1I 1A 0/1 09:00-19:00 (10h) single-neutral-actions" at bounding box center [519, 152] width 96 height 29
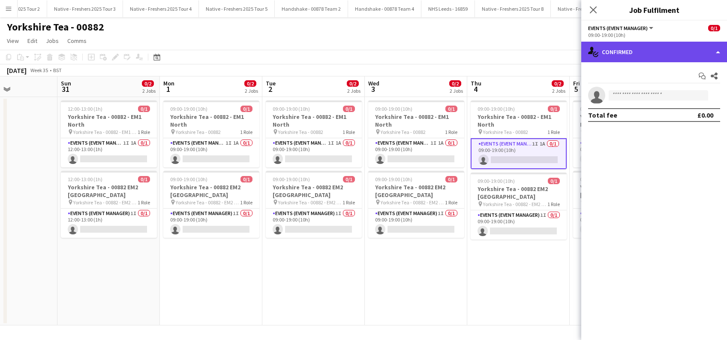
click at [628, 48] on div "single-neutral-actions-check-2 Confirmed" at bounding box center [655, 52] width 146 height 21
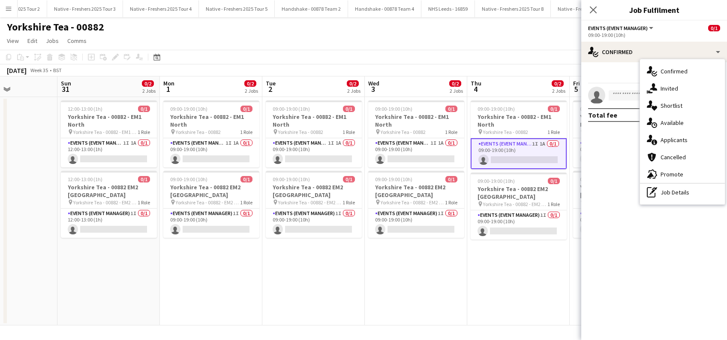
click at [673, 143] on div "single-neutral-actions-information Applicants" at bounding box center [682, 139] width 85 height 17
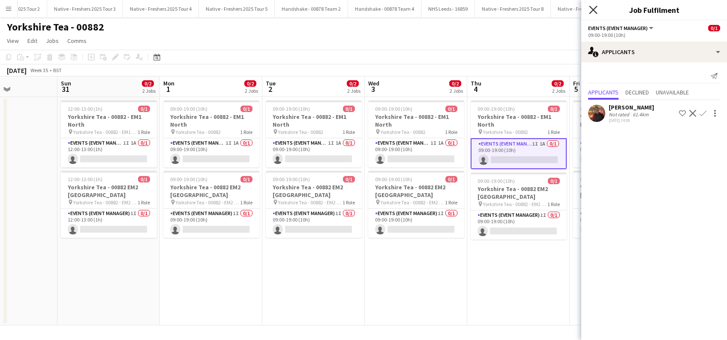
click at [591, 9] on icon "Close pop-in" at bounding box center [593, 10] width 8 height 8
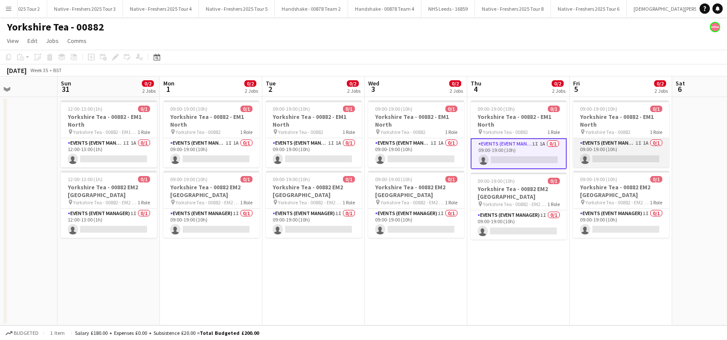
click at [622, 154] on app-card-role "Events (Event Manager) 1I 1A 0/1 09:00-19:00 (10h) single-neutral-actions" at bounding box center [621, 152] width 96 height 29
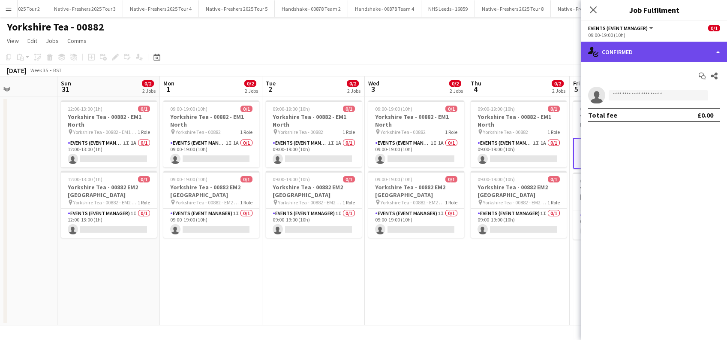
click at [652, 47] on div "single-neutral-actions-check-2 Confirmed" at bounding box center [655, 52] width 146 height 21
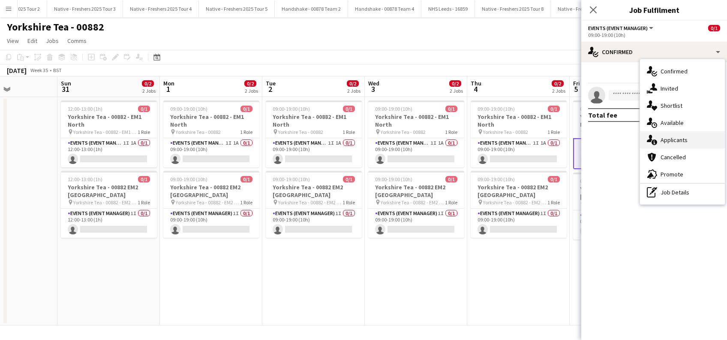
click at [670, 138] on div "single-neutral-actions-information Applicants" at bounding box center [682, 139] width 85 height 17
